Goal: Contribute content: Add original content to the website for others to see

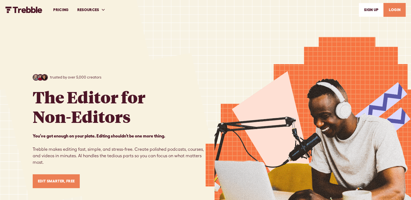
click at [396, 9] on link "LOGIN" at bounding box center [395, 10] width 22 height 14
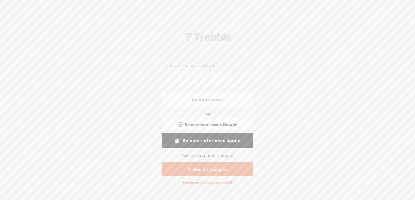
click at [204, 66] on input "text" at bounding box center [209, 65] width 88 height 11
type input "j"
type input "Trastevere"
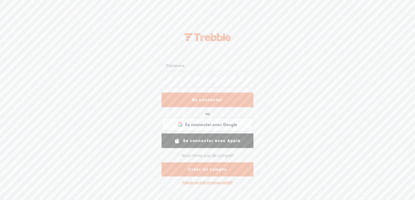
click at [165, 80] on protonpass-control-9df3 at bounding box center [165, 82] width 0 height 5
click at [224, 99] on link "Se connecter" at bounding box center [208, 99] width 92 height 15
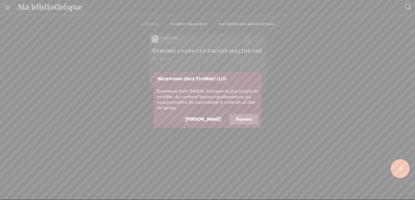
click at [244, 119] on button "Suivant" at bounding box center [244, 119] width 29 height 10
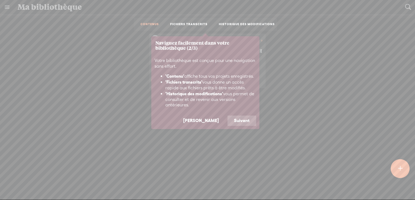
click at [249, 119] on button "Suivant" at bounding box center [242, 120] width 29 height 10
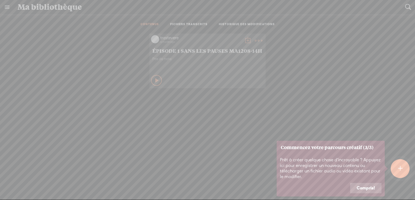
click at [365, 188] on button "Compris!" at bounding box center [365, 188] width 31 height 10
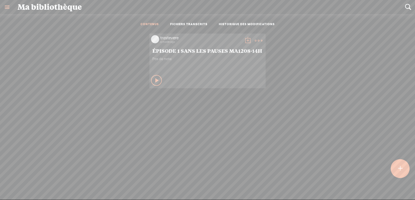
click at [256, 39] on t at bounding box center [259, 41] width 8 height 8
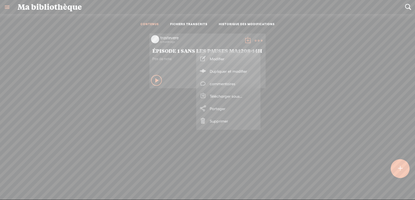
click at [217, 120] on link "Supprimer" at bounding box center [228, 121] width 59 height 12
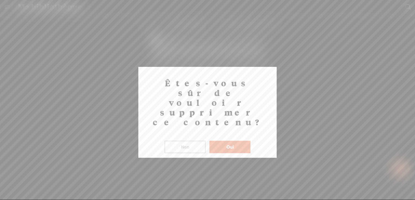
click at [225, 141] on button "Oui" at bounding box center [230, 147] width 41 height 12
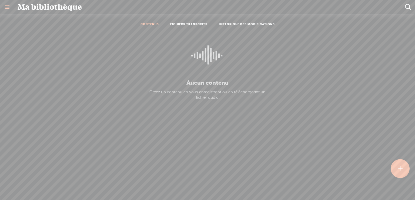
click at [400, 167] on t at bounding box center [400, 169] width 5 height 12
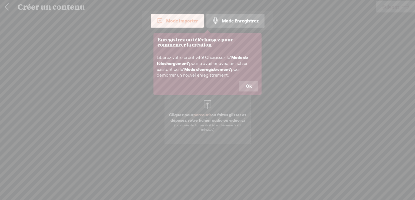
click at [177, 21] on div "Mode Importer" at bounding box center [177, 21] width 53 height 14
click at [251, 85] on button "Ok" at bounding box center [249, 86] width 19 height 10
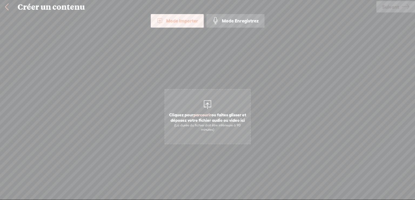
click at [207, 103] on div at bounding box center [207, 103] width 11 height 11
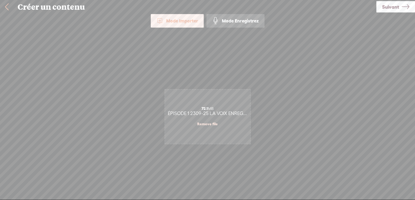
click at [389, 7] on span "Suivant" at bounding box center [390, 7] width 17 height 14
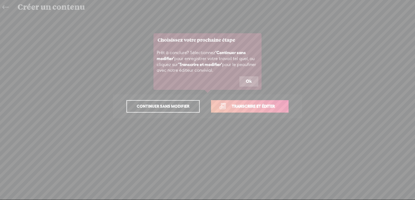
click at [254, 80] on button "Ok" at bounding box center [249, 81] width 19 height 10
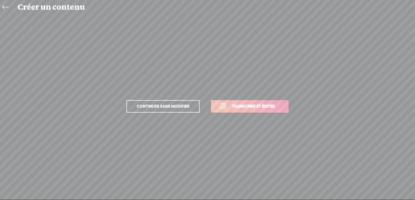
click at [262, 106] on span "Transcrire et éditer" at bounding box center [253, 106] width 54 height 6
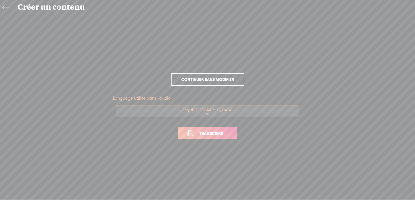
click at [224, 134] on span "Transcrire" at bounding box center [211, 133] width 35 height 6
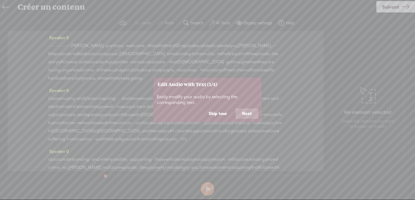
click at [245, 111] on button "Next" at bounding box center [247, 113] width 23 height 10
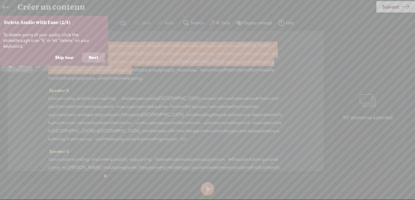
click at [92, 52] on button "Next" at bounding box center [93, 57] width 23 height 10
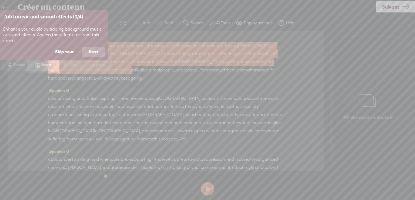
click at [96, 51] on button "Next" at bounding box center [93, 52] width 23 height 10
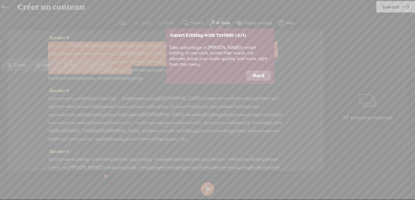
click at [262, 71] on button "Got it" at bounding box center [259, 76] width 25 height 10
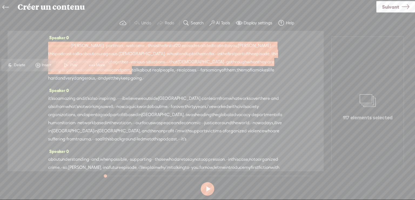
click at [31, 87] on div "Speaker 0 · · · · · · · · · · · · · · · · · · · · · beatrice · · portinari, · ·…" at bounding box center [166, 101] width 316 height 140
click at [36, 36] on div "Speaker 0 · · · · · · · · · · · · · · · · · · · · · beatrice · · portinari, · ·…" at bounding box center [166, 101] width 316 height 140
click at [144, 82] on span at bounding box center [149, 78] width 11 height 8
click at [148, 82] on div "· · · · · · · · · · · · · · · · · · · · · beatrice · · portinari, · · welcome. …" at bounding box center [165, 62] width 235 height 41
click at [387, 5] on span "Suivant" at bounding box center [390, 7] width 17 height 14
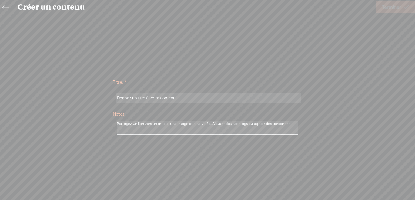
click at [134, 97] on input "text" at bounding box center [208, 98] width 185 height 11
type input "V"
click at [128, 98] on input "VOIS ÉPISODE 1" at bounding box center [208, 98] width 185 height 11
type input "VOIS ÉPISODE 1"
click at [344, 39] on div "Titre: * VOIS ÉPISODE 1 Notes: Sauvegarder ce contenu en brouillon Publier: Ave…" at bounding box center [207, 106] width 405 height 184
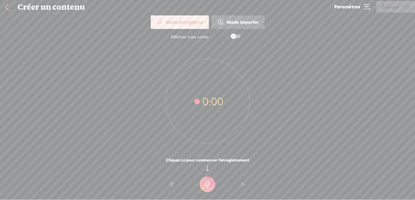
click at [124, 53] on div "0:00" at bounding box center [207, 97] width 415 height 105
click at [7, 6] on link at bounding box center [7, 7] width 14 height 14
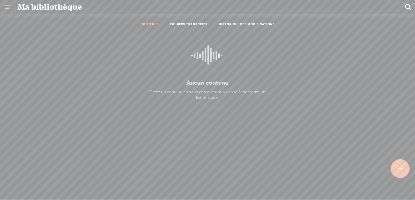
click at [181, 23] on link "FICHIERS TRANSCRITS" at bounding box center [188, 24] width 37 height 5
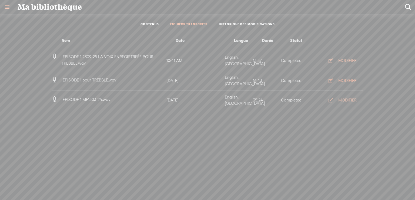
click at [332, 78] on icon "button" at bounding box center [330, 80] width 5 height 5
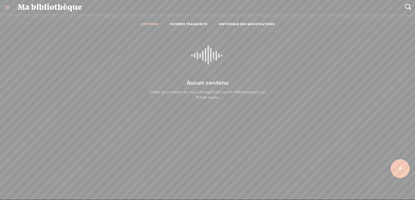
click at [190, 24] on link "FICHIERS TRANSCRITS" at bounding box center [188, 24] width 37 height 5
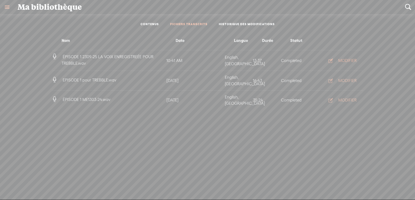
click at [347, 59] on div "MODIFIER" at bounding box center [348, 60] width 18 height 5
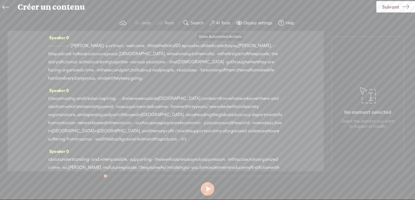
click at [220, 22] on label "AI Tools" at bounding box center [223, 22] width 14 height 5
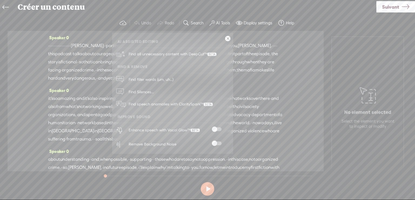
click at [219, 143] on span at bounding box center [217, 143] width 10 height 4
click at [219, 128] on span at bounding box center [217, 129] width 10 height 4
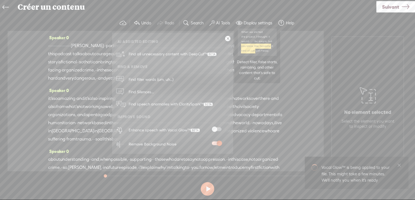
click at [181, 52] on span "Find all unnecessary content with DeepCut™" at bounding box center [173, 54] width 92 height 13
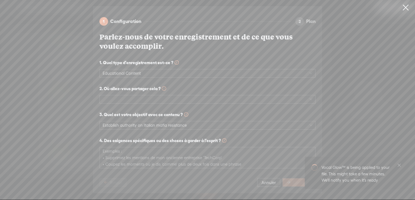
click at [406, 5] on link at bounding box center [406, 7] width 14 height 15
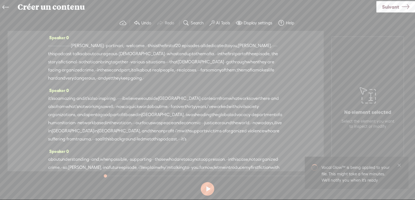
click at [224, 22] on label "AI Tools" at bounding box center [223, 22] width 14 height 5
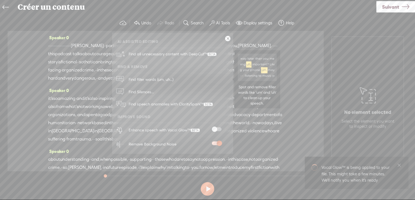
click at [205, 77] on link "Find filler words (um, uh...)" at bounding box center [173, 79] width 116 height 12
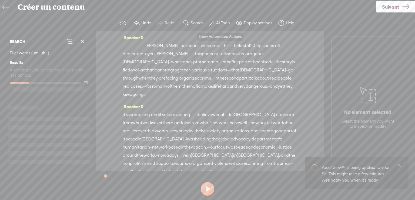
click at [220, 21] on label "AI Tools" at bounding box center [223, 22] width 14 height 5
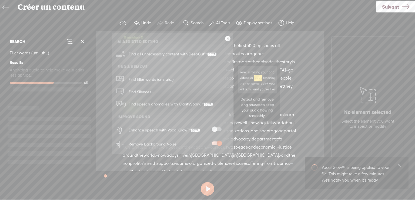
click at [149, 91] on span "Find Silences..." at bounding box center [141, 92] width 29 height 12
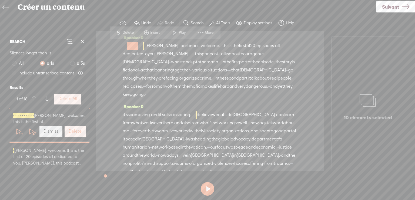
click at [175, 30] on span at bounding box center [175, 33] width 8 height 10
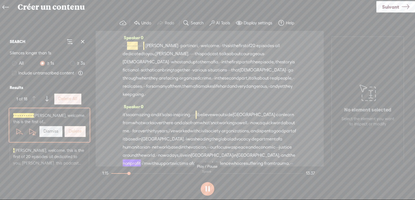
click at [208, 187] on button at bounding box center [208, 189] width 14 height 14
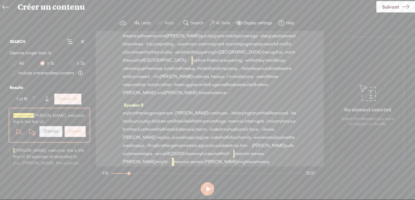
scroll to position [734, 0]
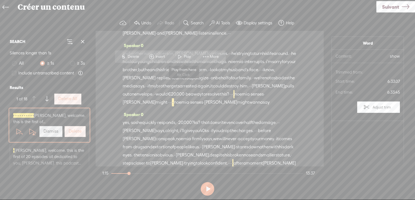
click at [183, 56] on span at bounding box center [180, 57] width 8 height 10
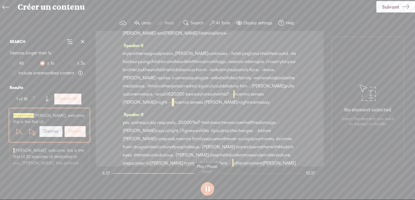
click at [207, 189] on button at bounding box center [208, 189] width 14 height 14
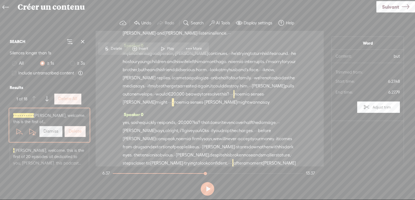
click at [165, 49] on span at bounding box center [163, 49] width 8 height 10
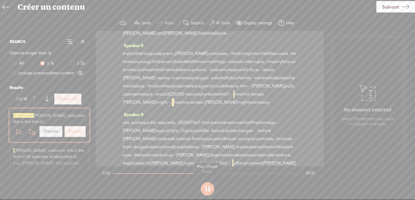
click at [207, 187] on button at bounding box center [208, 189] width 14 height 14
click at [266, 22] on label "Display settings" at bounding box center [258, 22] width 29 height 5
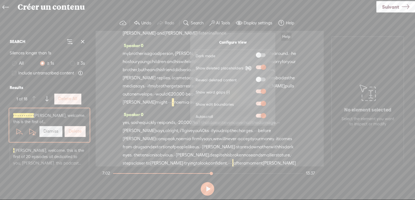
click at [286, 22] on label "Help" at bounding box center [290, 22] width 8 height 5
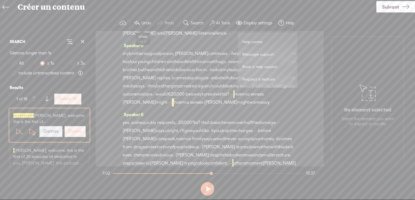
click at [143, 22] on label "Undo" at bounding box center [146, 22] width 10 height 5
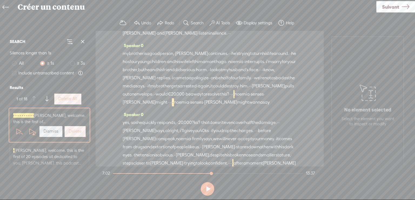
click at [143, 22] on label "Undo" at bounding box center [146, 22] width 10 height 5
click at [136, 22] on span at bounding box center [137, 23] width 6 height 6
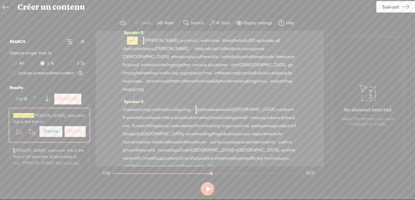
scroll to position [0, 0]
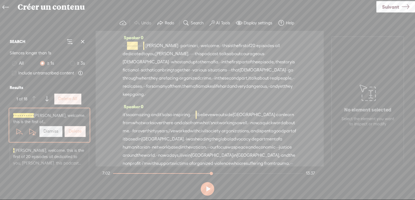
click at [178, 45] on span "beatrice" at bounding box center [161, 46] width 33 height 8
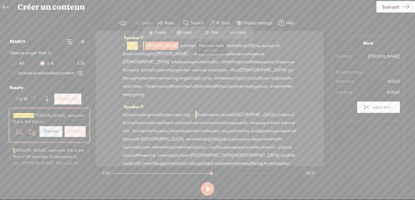
click at [207, 32] on span at bounding box center [207, 33] width 8 height 10
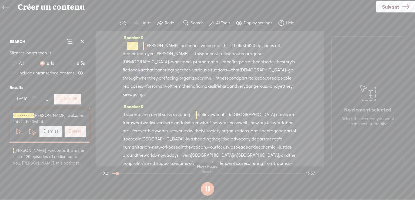
click at [207, 190] on button at bounding box center [208, 189] width 14 height 14
click at [170, 22] on label "Redo" at bounding box center [169, 22] width 9 height 5
click at [127, 46] on span "·" at bounding box center [126, 46] width 1 height 8
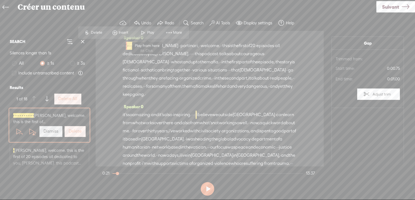
click at [144, 31] on span at bounding box center [143, 33] width 8 height 10
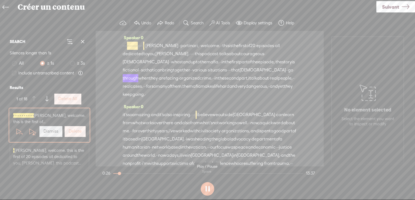
click at [206, 190] on button at bounding box center [208, 189] width 14 height 14
click at [292, 66] on span "is" at bounding box center [293, 62] width 3 height 8
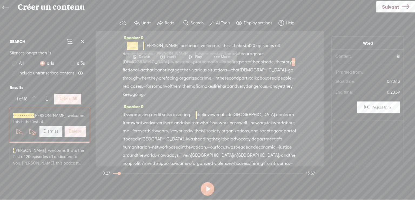
click at [190, 54] on span at bounding box center [191, 57] width 8 height 10
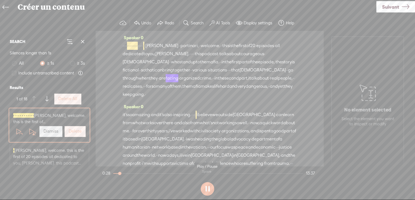
click at [207, 190] on button at bounding box center [208, 189] width 14 height 14
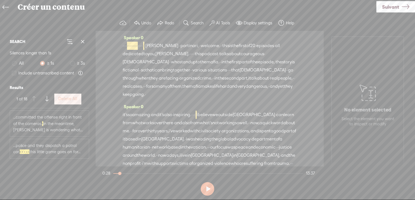
scroll to position [379, 0]
click at [220, 21] on label "AI Tools" at bounding box center [223, 22] width 14 height 5
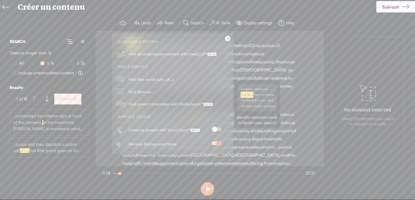
click at [185, 103] on span "Find speech anomalies with ClaritySpark™" at bounding box center [171, 104] width 88 height 13
